Goal: Information Seeking & Learning: Understand process/instructions

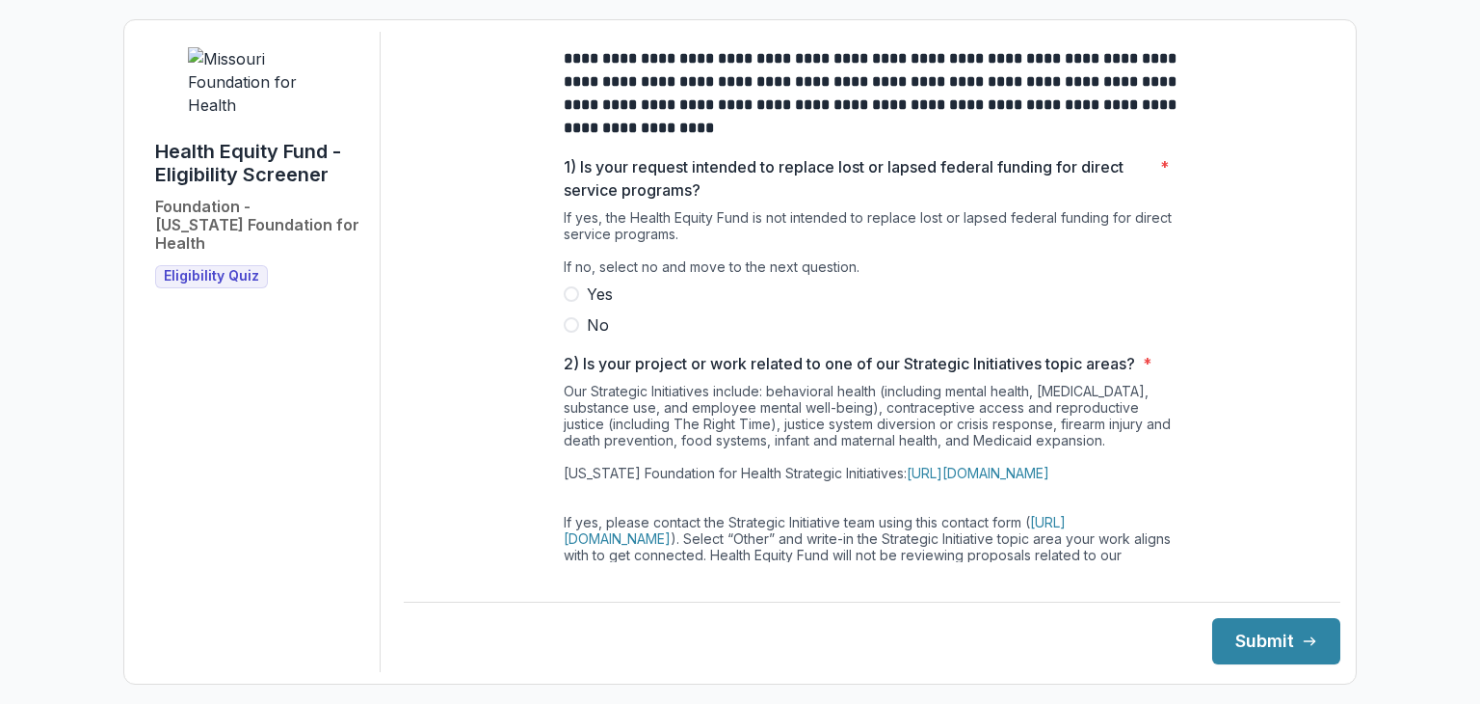
click at [573, 333] on span at bounding box center [571, 324] width 15 height 15
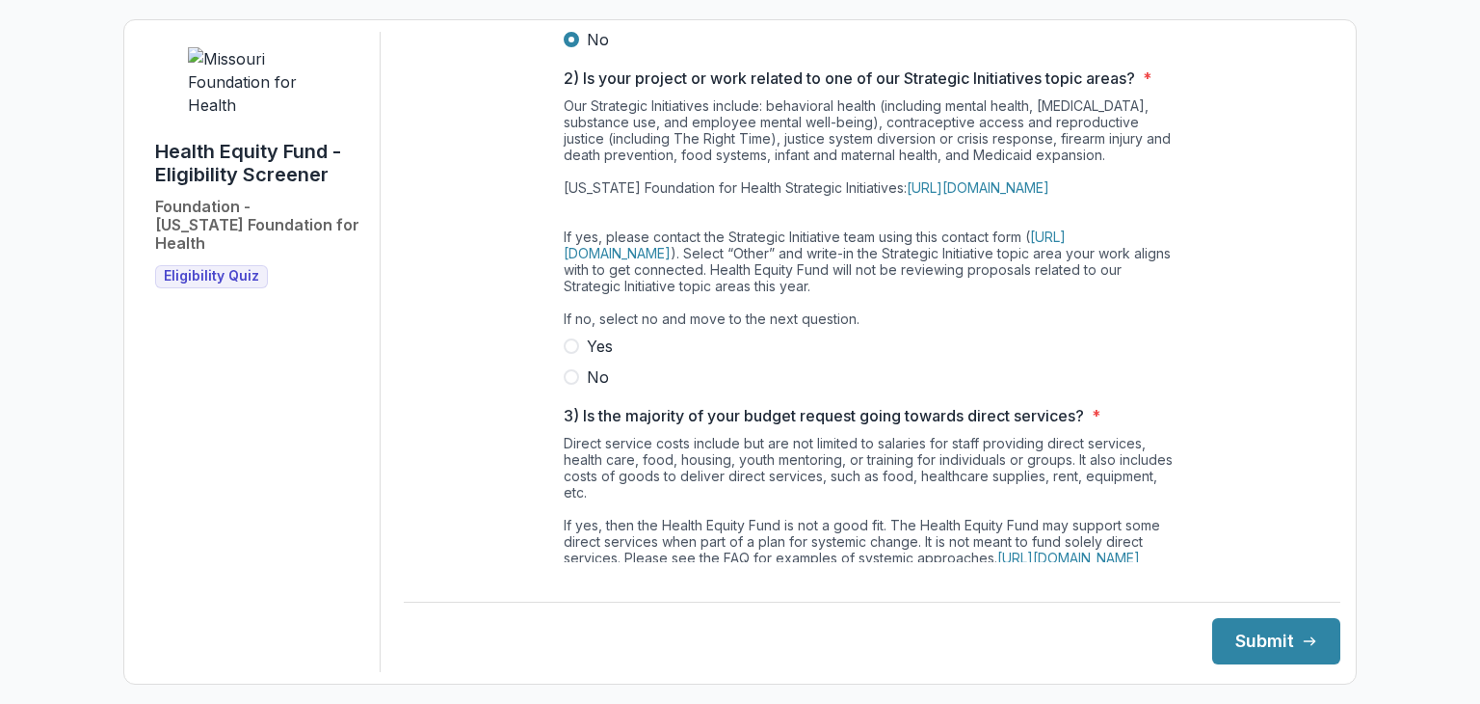
scroll to position [287, 0]
click at [567, 383] on span at bounding box center [571, 374] width 15 height 15
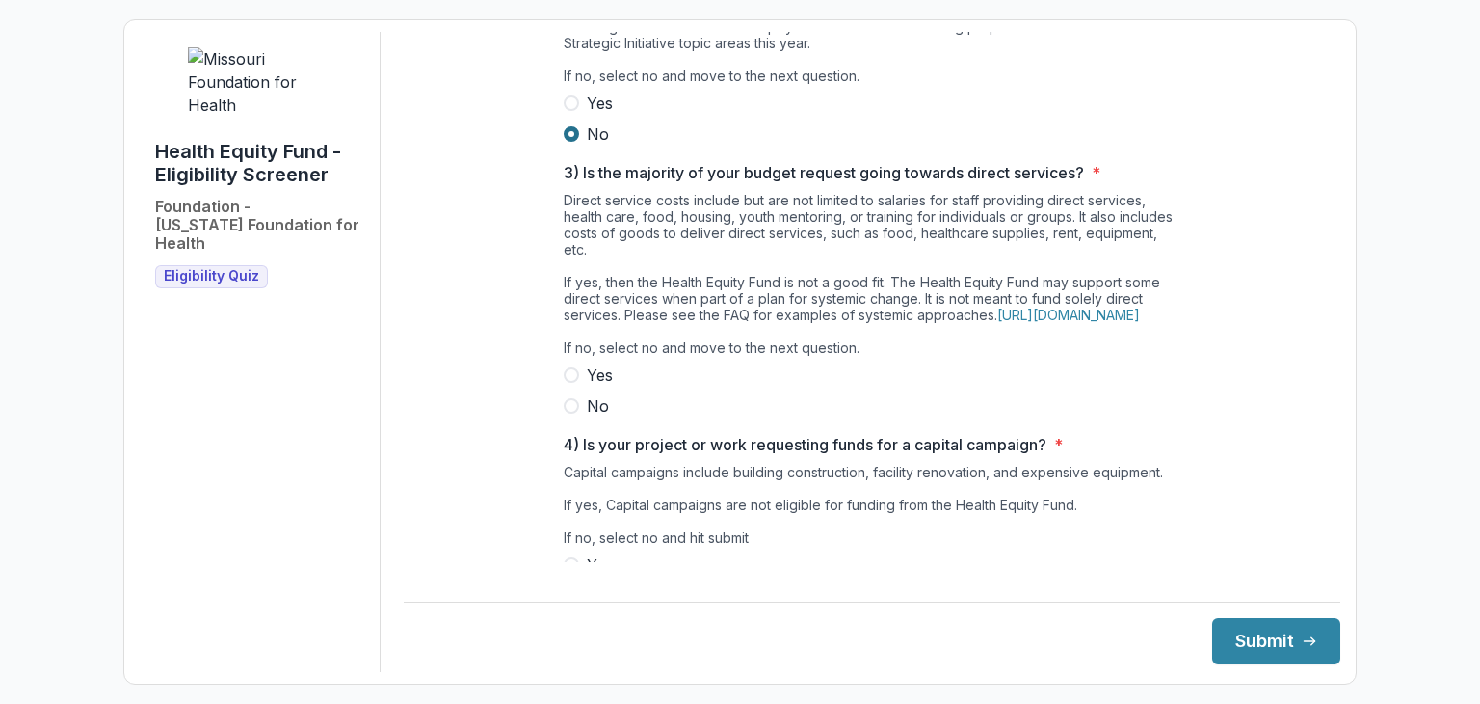
scroll to position [550, 0]
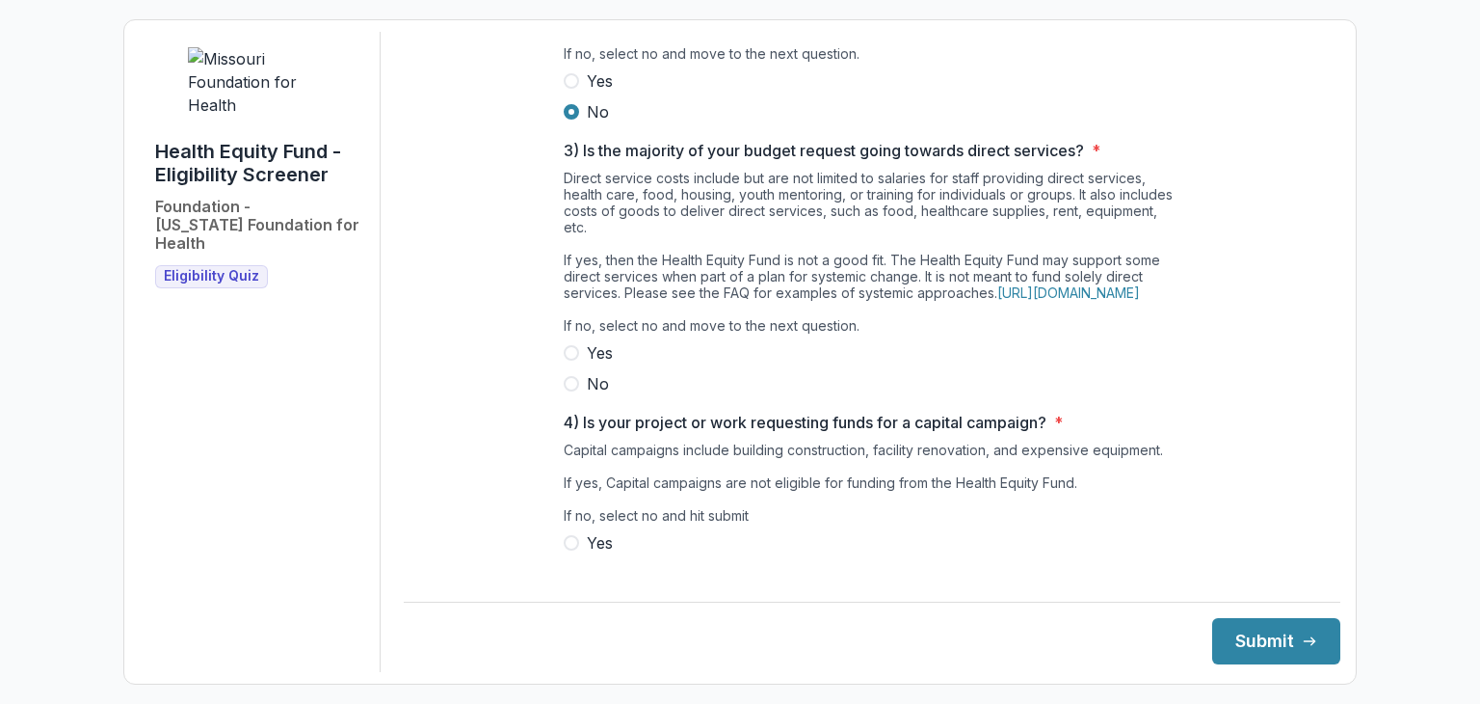
click at [570, 391] on span at bounding box center [571, 383] width 15 height 15
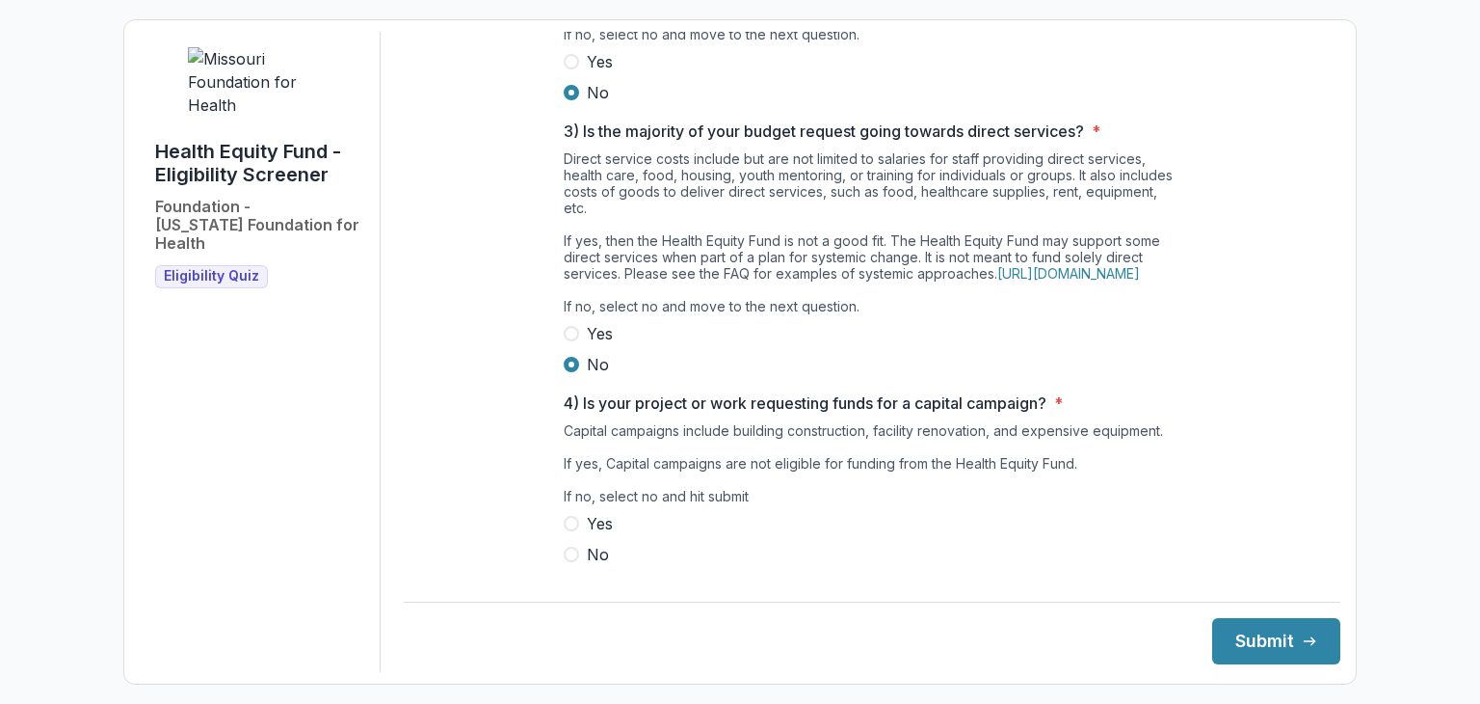
scroll to position [630, 0]
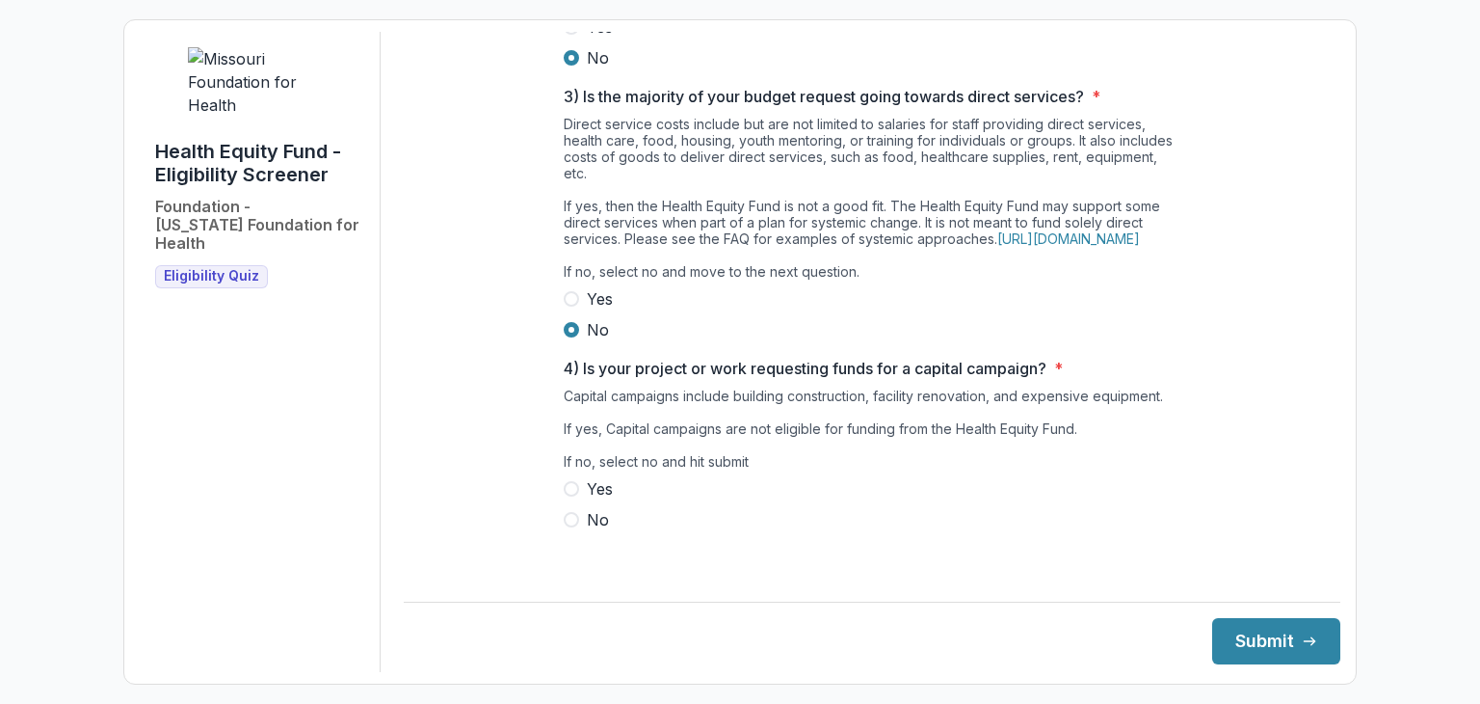
click at [569, 527] on span at bounding box center [571, 519] width 15 height 15
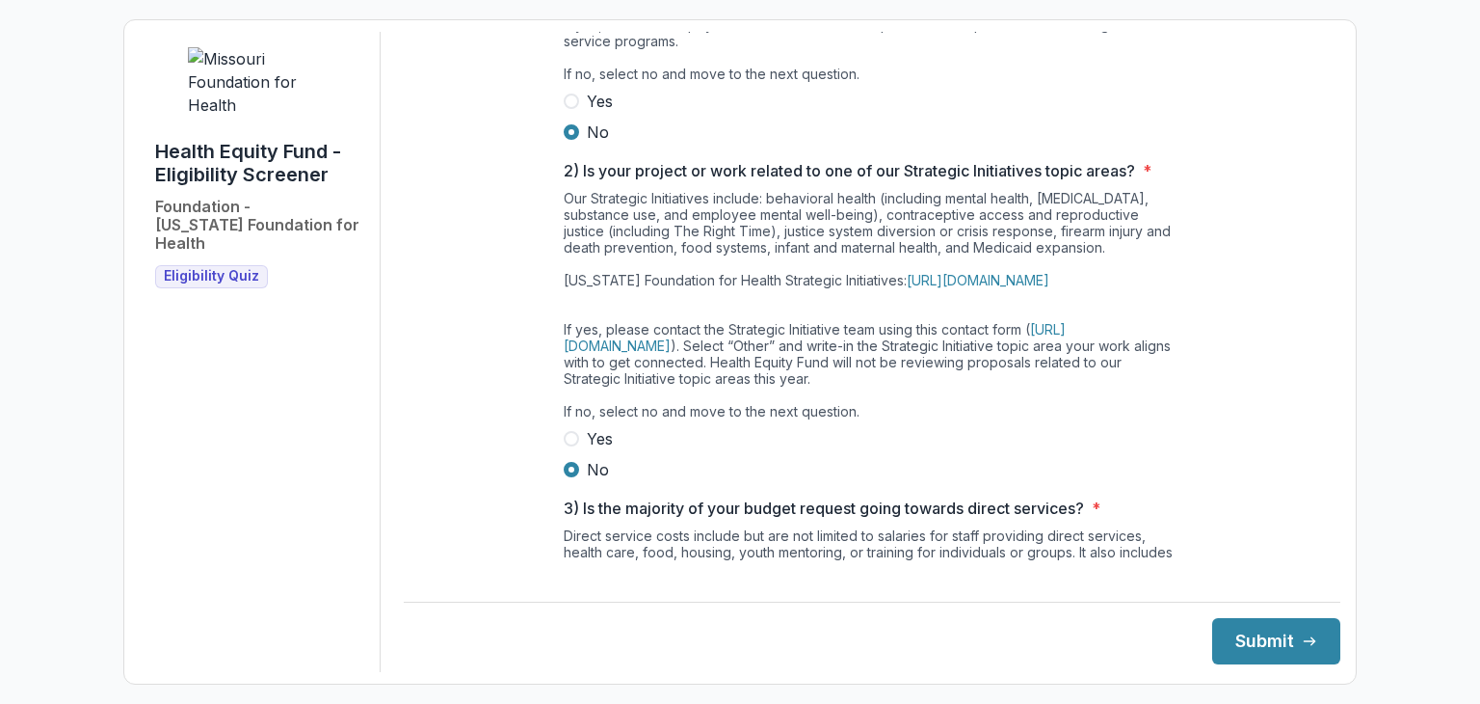
scroll to position [195, 0]
click at [987, 286] on link "[URL][DOMAIN_NAME]" at bounding box center [978, 278] width 143 height 16
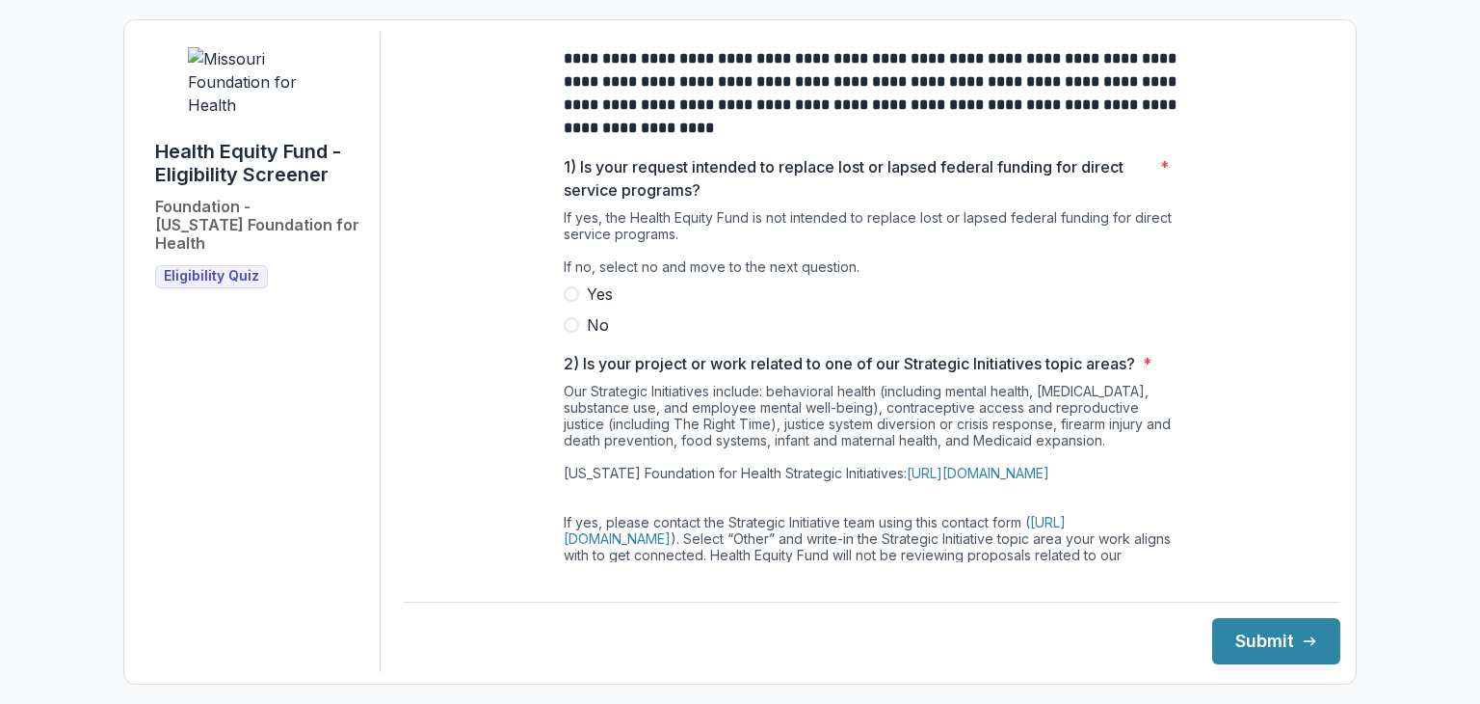
click at [573, 333] on span at bounding box center [571, 324] width 15 height 15
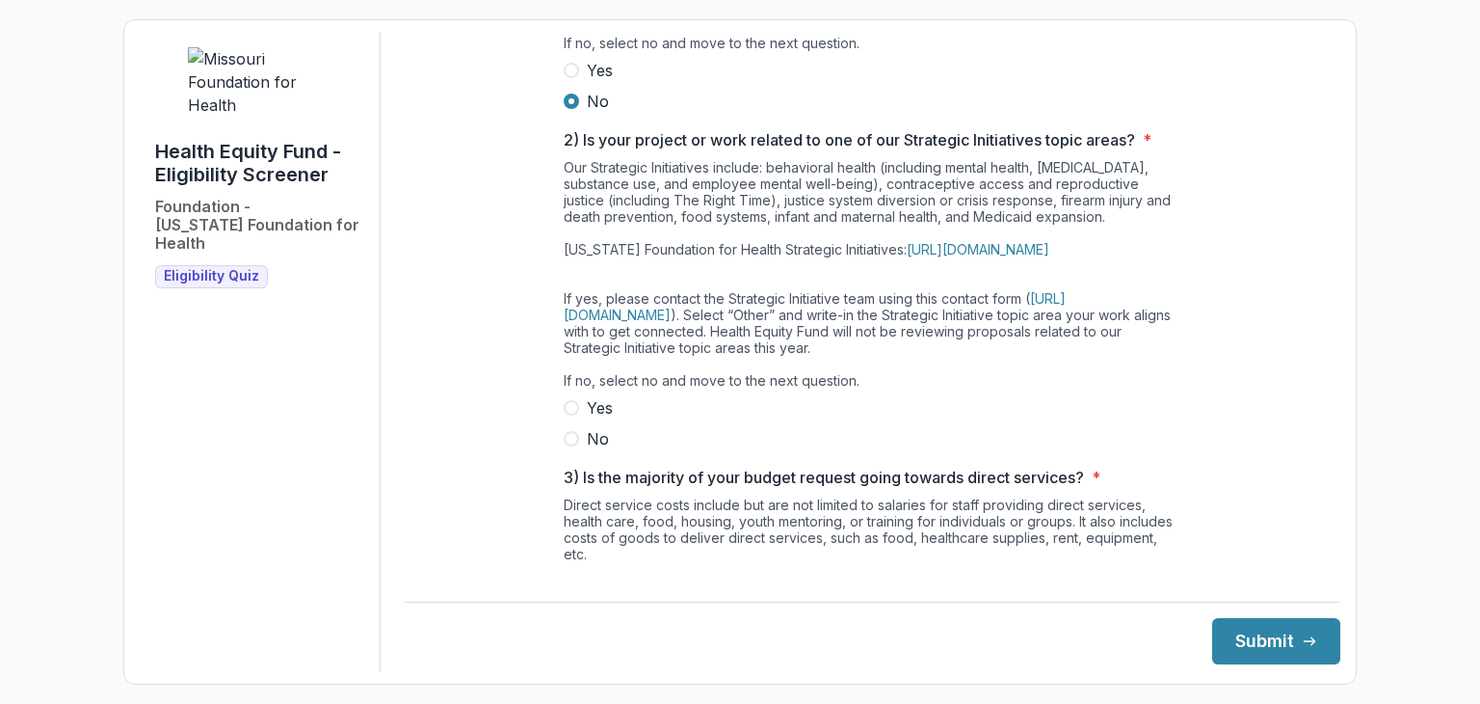
scroll to position [226, 0]
click at [700, 321] on link "[URL][DOMAIN_NAME]" at bounding box center [815, 304] width 502 height 33
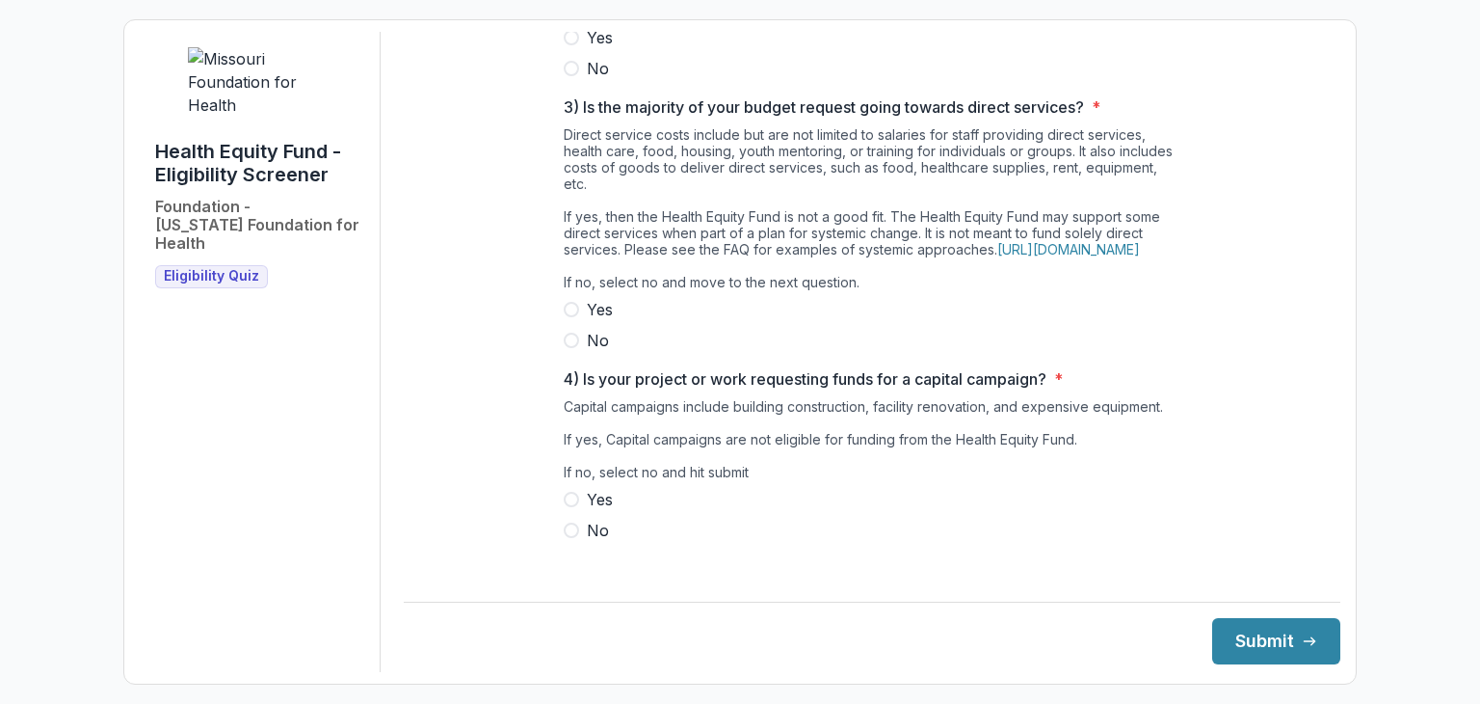
scroll to position [630, 0]
